Goal: Task Accomplishment & Management: Use online tool/utility

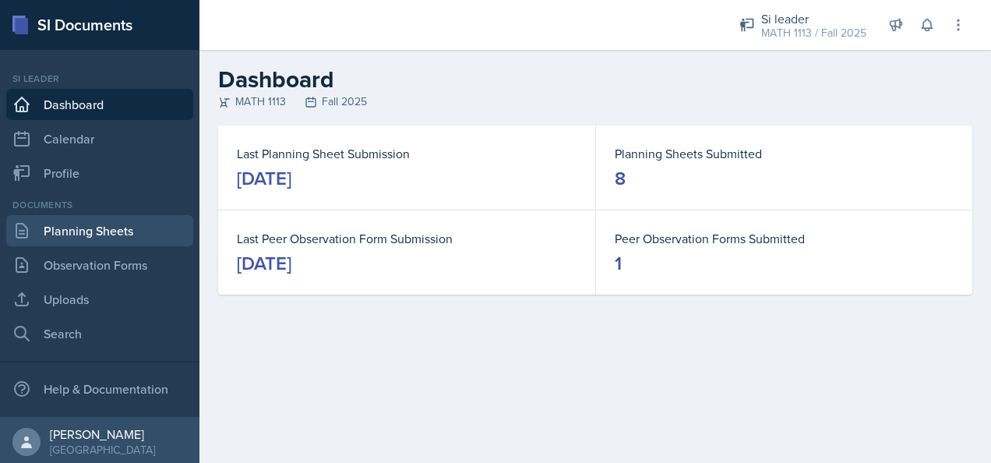
click at [132, 226] on link "Planning Sheets" at bounding box center [99, 230] width 187 height 31
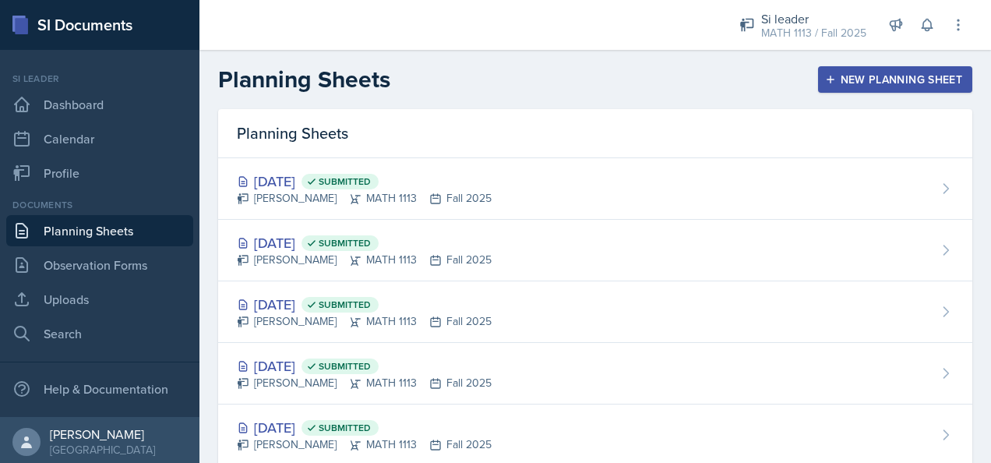
click at [874, 78] on div "New Planning Sheet" at bounding box center [895, 79] width 134 height 12
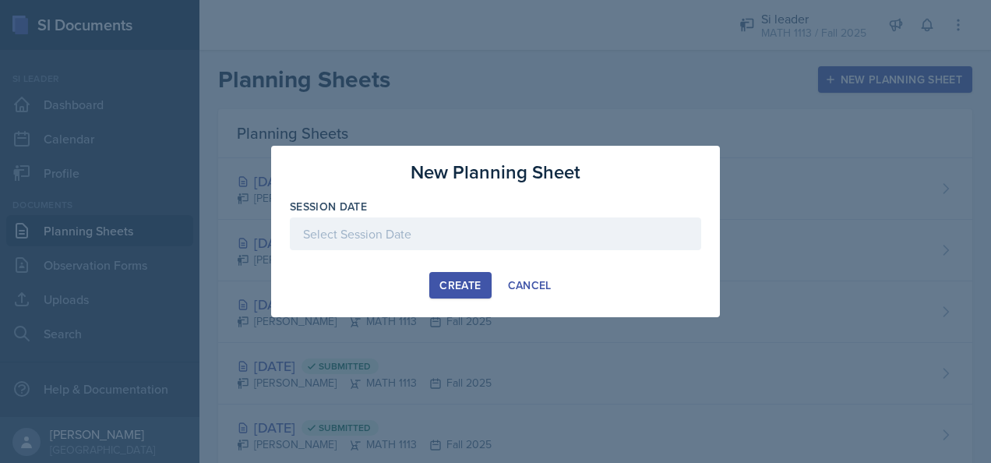
click at [417, 227] on div at bounding box center [495, 233] width 411 height 33
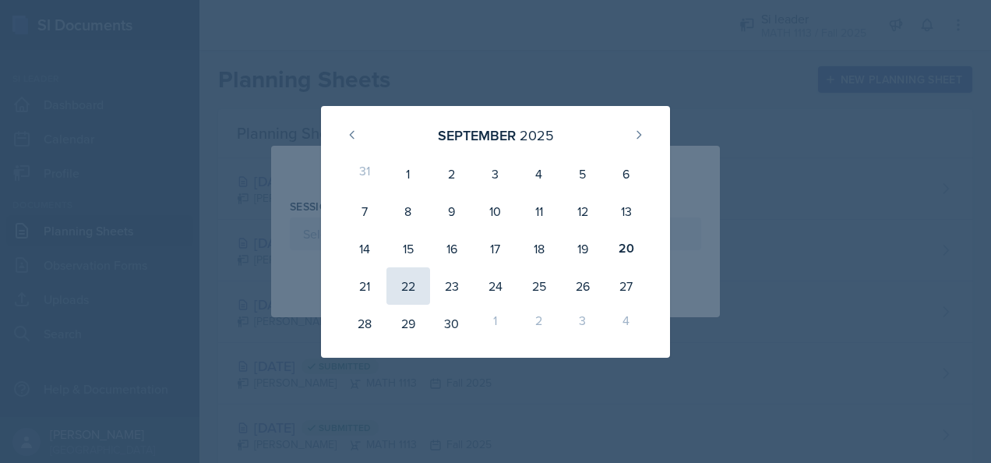
click at [399, 297] on div "22" at bounding box center [408, 285] width 44 height 37
type input "[DATE]"
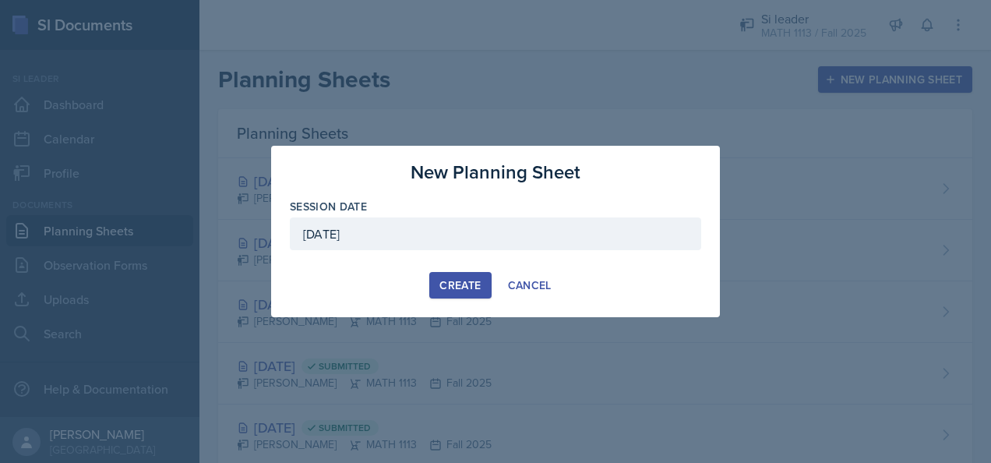
click at [457, 279] on div "Create" at bounding box center [459, 285] width 41 height 12
